Goal: Use online tool/utility: Utilize a website feature to perform a specific function

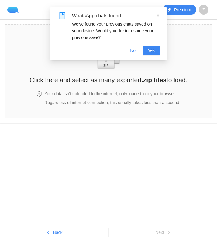
click at [158, 14] on icon "close" at bounding box center [158, 15] width 4 height 4
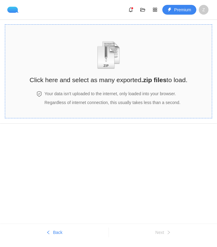
click at [118, 53] on img "zipOrTextIcon" at bounding box center [108, 55] width 28 height 28
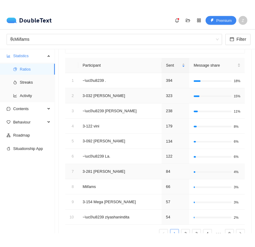
scroll to position [60, 0]
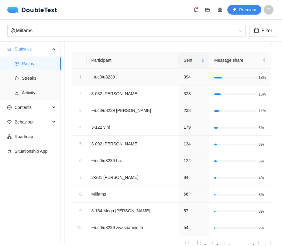
click at [111, 77] on td "~\uc0\u8239 ." at bounding box center [133, 77] width 92 height 17
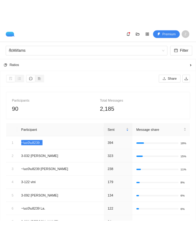
scroll to position [0, 0]
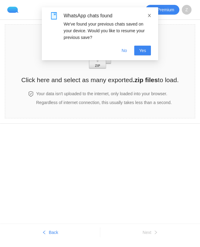
click at [149, 16] on icon "close" at bounding box center [150, 15] width 4 height 4
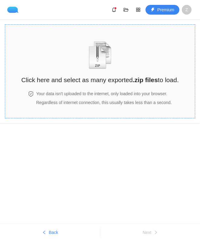
click at [109, 56] on img "zipOrTextIcon" at bounding box center [100, 55] width 28 height 28
drag, startPoint x: 1, startPoint y: 108, endPoint x: -73, endPoint y: 107, distance: 73.8
click at [0, 107] on html "Premium Z Click here and select as many exported .zip files to load. Your data …" at bounding box center [100, 123] width 200 height 247
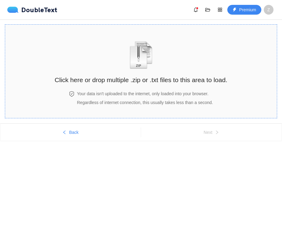
click at [157, 73] on div "Click here or drop multiple .zip or .txt files to this area to load." at bounding box center [141, 58] width 172 height 54
click at [151, 63] on img "zipOrTextIcon" at bounding box center [141, 55] width 28 height 28
click at [125, 51] on div "Click here or drop multiple .zip or .txt files to this area to load." at bounding box center [141, 58] width 172 height 54
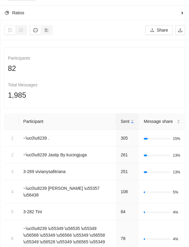
scroll to position [49, 0]
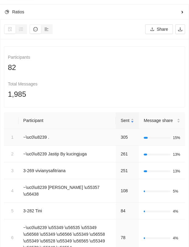
click at [46, 136] on td "~\uc0\u8239 ." at bounding box center [67, 137] width 97 height 17
click at [53, 144] on td "~\uc0\u8239 ." at bounding box center [67, 137] width 97 height 17
click at [67, 157] on td "~\uc0\u8239 Jastip By kucingjuga" at bounding box center [67, 153] width 97 height 17
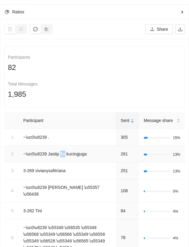
click at [67, 157] on td "~\uc0\u8239 Jastip By kucingjuga" at bounding box center [67, 153] width 97 height 17
click at [60, 172] on td "3-269 vivianysafitriana" at bounding box center [67, 170] width 97 height 17
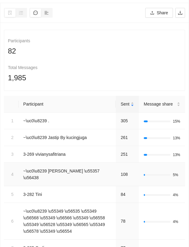
click at [55, 175] on td "~\uc0\u8239 Nizam Kafeel Abqari \u55357 \u56438" at bounding box center [67, 173] width 97 height 23
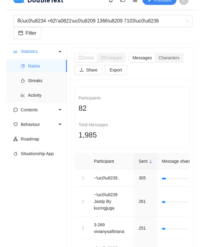
scroll to position [0, 0]
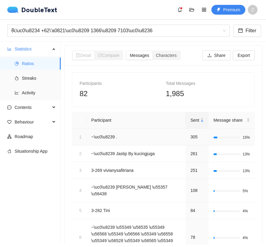
click at [113, 138] on td "~\uc0\u8239 ." at bounding box center [136, 136] width 99 height 17
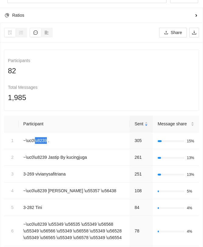
scroll to position [35, 0]
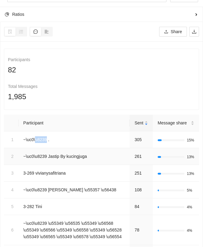
click at [48, 165] on td "~\uc0\u8239 Jastip By kucingjuga" at bounding box center [74, 156] width 111 height 17
click at [36, 165] on td "~\uc0\u8239 Jastip By kucingjuga" at bounding box center [74, 156] width 111 height 17
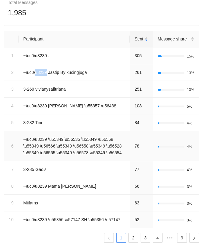
scroll to position [116, 0]
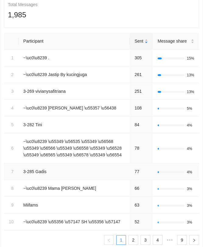
click at [45, 180] on td "3-285 Gadis" at bounding box center [74, 171] width 111 height 17
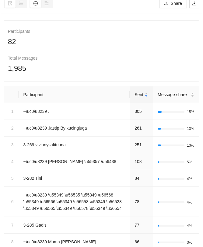
scroll to position [63, 0]
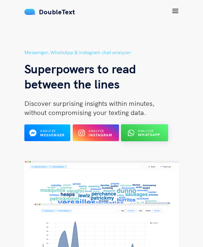
click at [154, 136] on b "WhatsApp" at bounding box center [149, 134] width 22 height 5
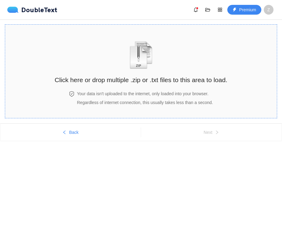
click at [126, 55] on span at bounding box center [141, 52] width 31 height 33
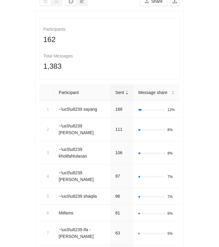
scroll to position [65, 0]
